Goal: Navigation & Orientation: Find specific page/section

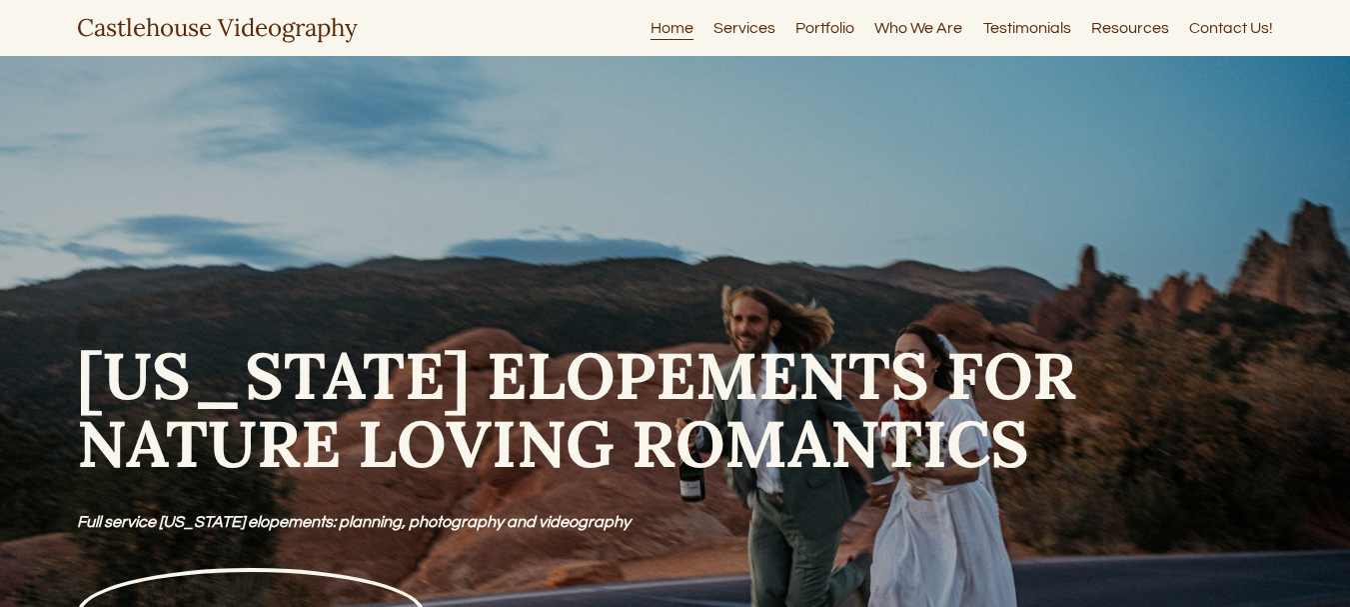
click at [746, 24] on link "Services" at bounding box center [745, 27] width 62 height 27
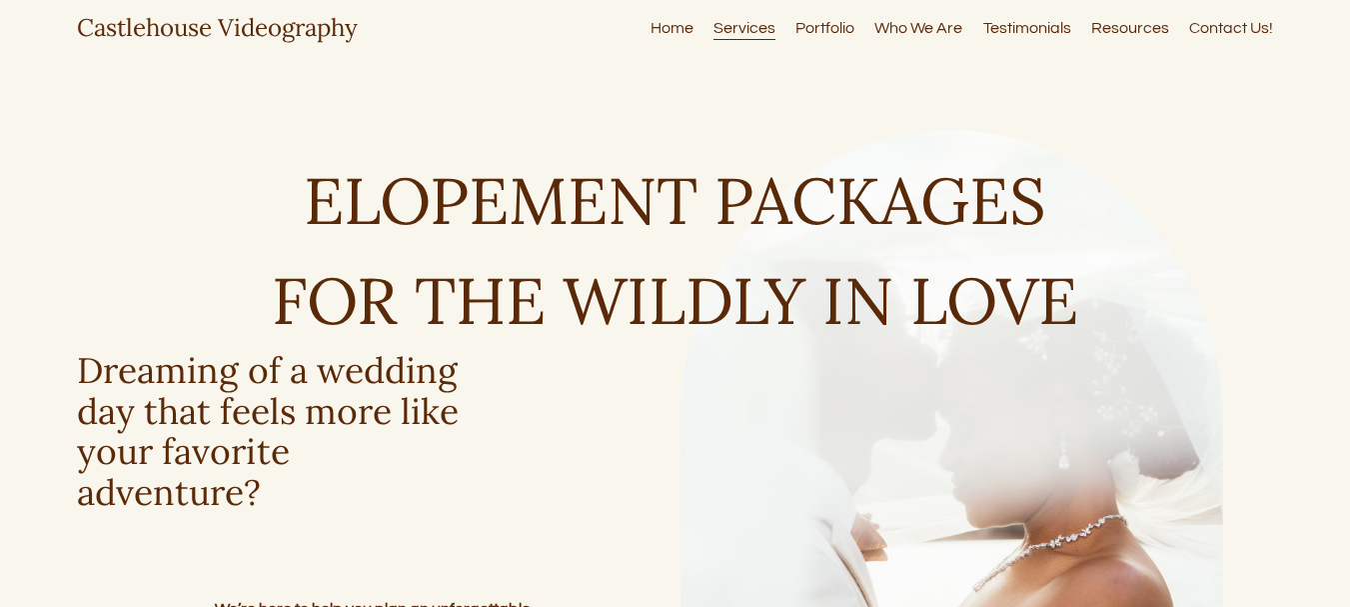
click at [805, 21] on link "Portfolio" at bounding box center [824, 27] width 59 height 27
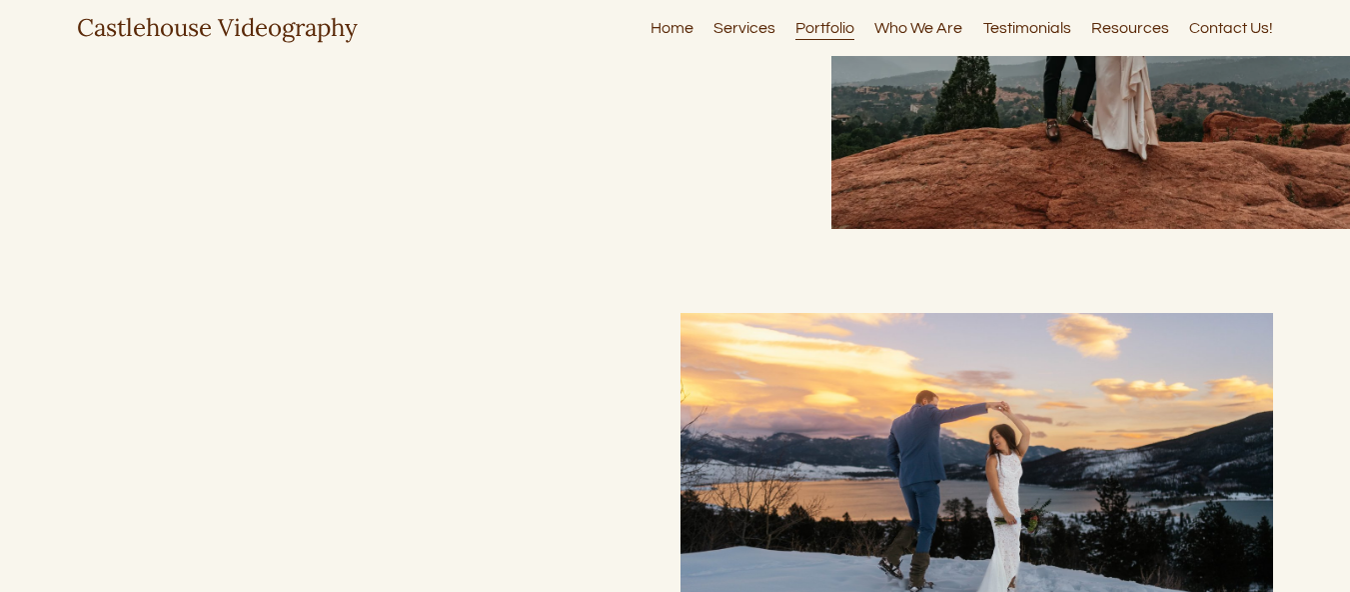
scroll to position [1099, 0]
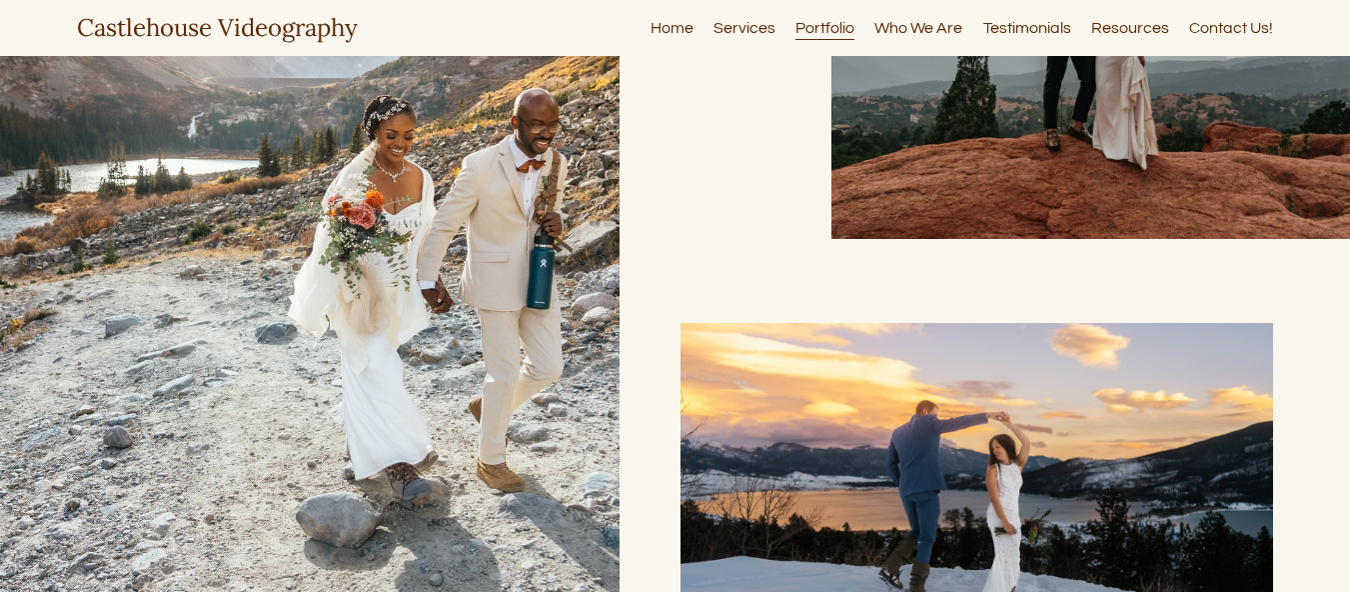
click at [484, 304] on div at bounding box center [310, 281] width 620 height 650
